Goal: Information Seeking & Learning: Stay updated

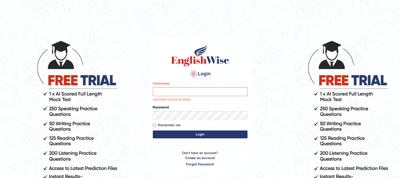
click at [195, 96] on input "Username" at bounding box center [200, 91] width 95 height 9
type input "PunamRijal"
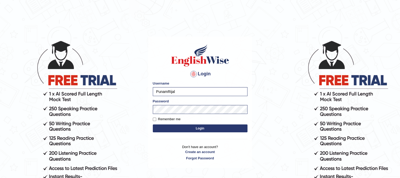
click at [207, 127] on button "Login" at bounding box center [200, 129] width 95 height 8
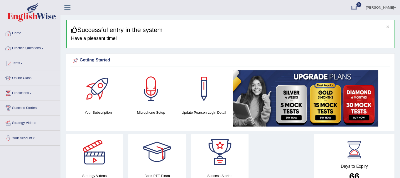
click at [23, 45] on link "Practice Questions" at bounding box center [30, 47] width 60 height 13
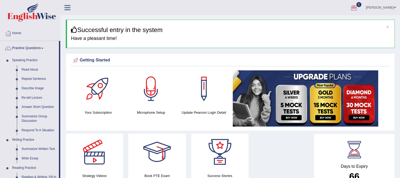
drag, startPoint x: 398, startPoint y: 18, endPoint x: 404, endPoint y: 39, distance: 21.4
click at [400, 39] on html "Toggle navigation Home Practice Questions Speaking Practice Read Aloud Repeat S…" at bounding box center [200, 89] width 400 height 178
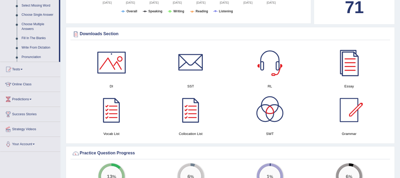
scroll to position [276, 0]
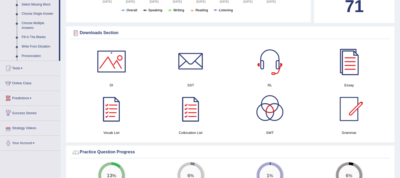
click at [26, 99] on link "Predictions" at bounding box center [30, 97] width 60 height 13
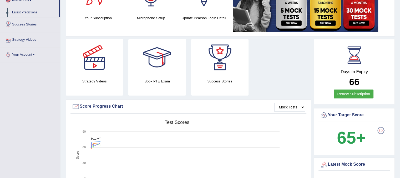
scroll to position [64, 0]
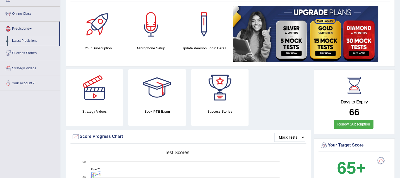
click at [30, 42] on link "Latest Predictions" at bounding box center [34, 40] width 49 height 9
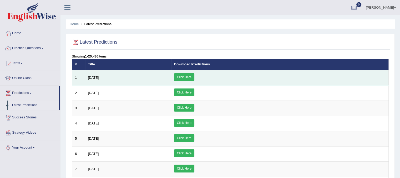
click at [194, 80] on link "Click Here" at bounding box center [184, 77] width 20 height 8
